Goal: Book appointment/travel/reservation

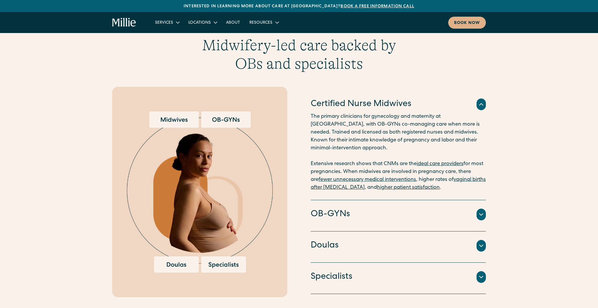
scroll to position [568, 0]
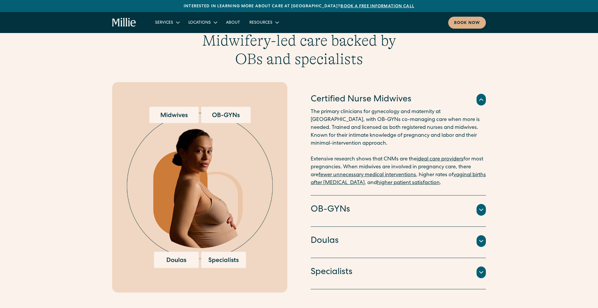
click at [365, 238] on div "Doulas" at bounding box center [398, 241] width 175 height 12
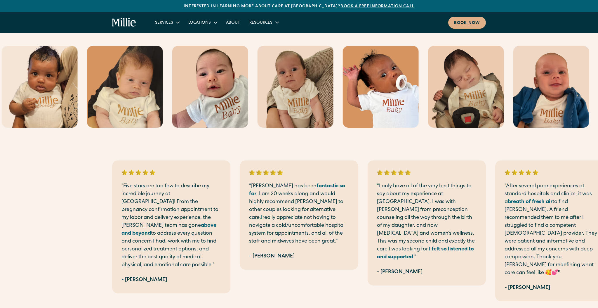
scroll to position [1050, 0]
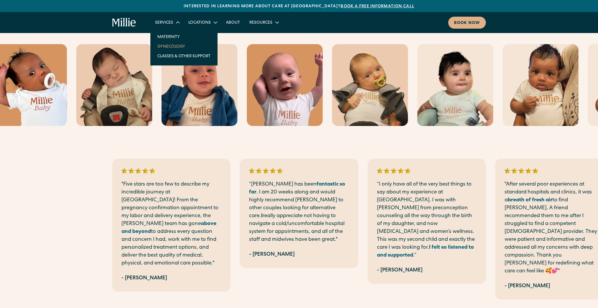
click at [172, 47] on link "Gynecology" at bounding box center [184, 46] width 62 height 10
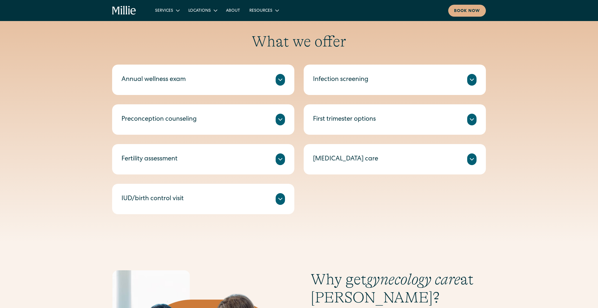
scroll to position [286, 0]
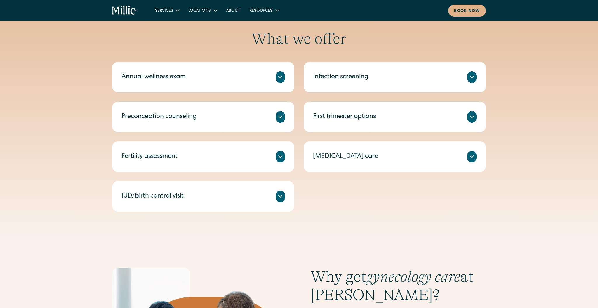
click at [276, 77] on div at bounding box center [280, 77] width 9 height 12
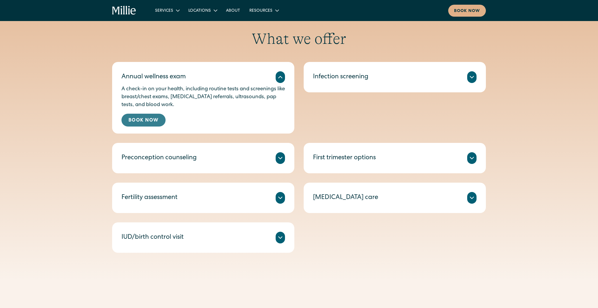
click at [158, 123] on link "Book Now" at bounding box center [143, 120] width 44 height 13
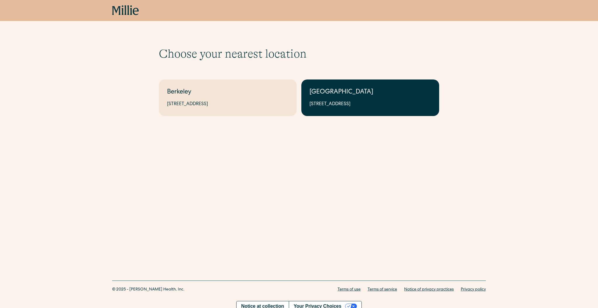
click at [333, 107] on div "[STREET_ADDRESS]" at bounding box center [369, 104] width 121 height 7
